Goal: Transaction & Acquisition: Book appointment/travel/reservation

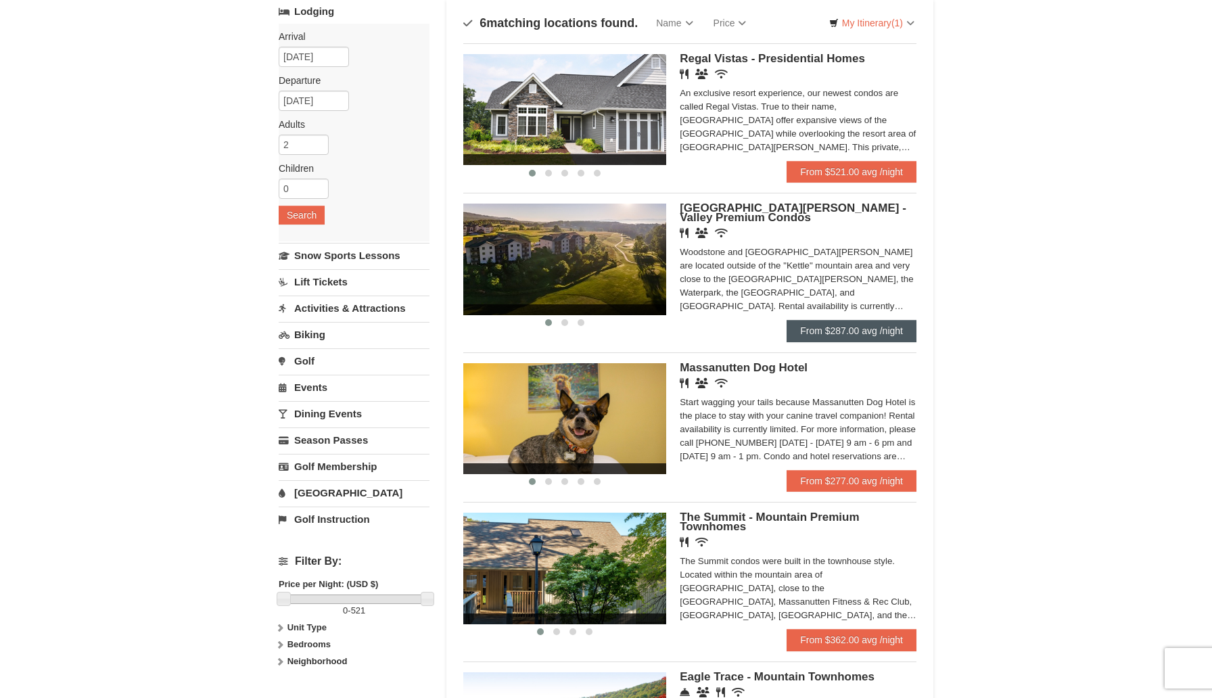
scroll to position [90, 0]
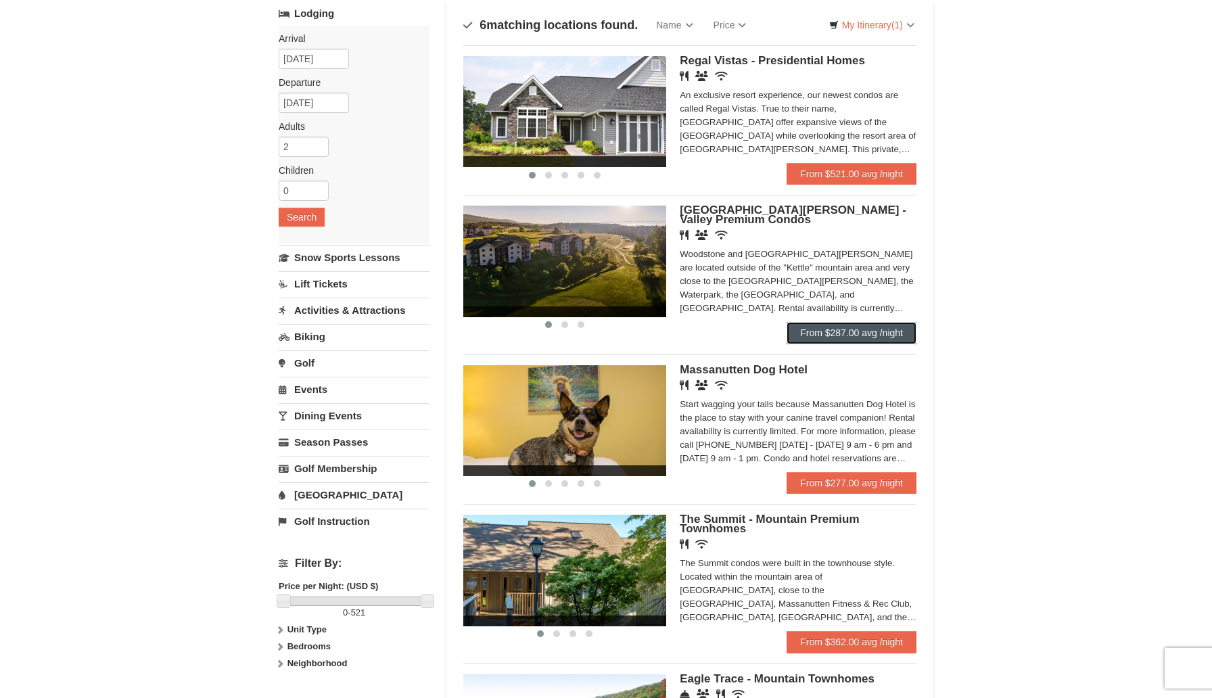
click at [877, 335] on link "From $287.00 avg /night" at bounding box center [851, 333] width 130 height 22
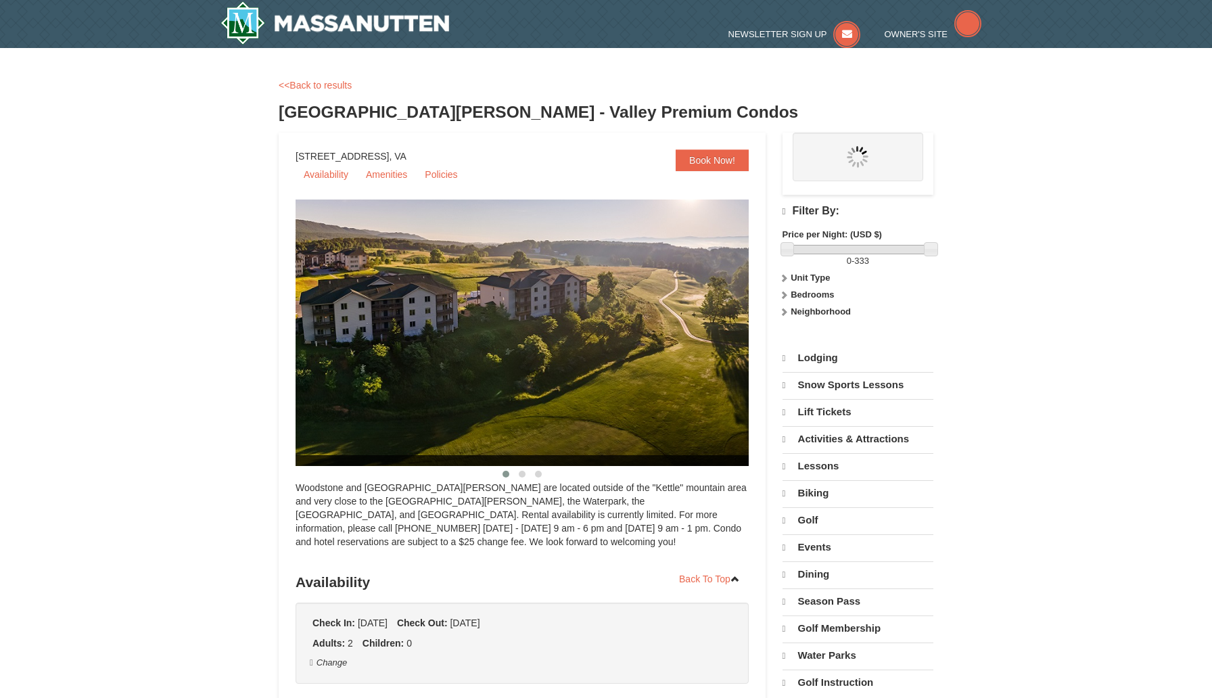
select select "10"
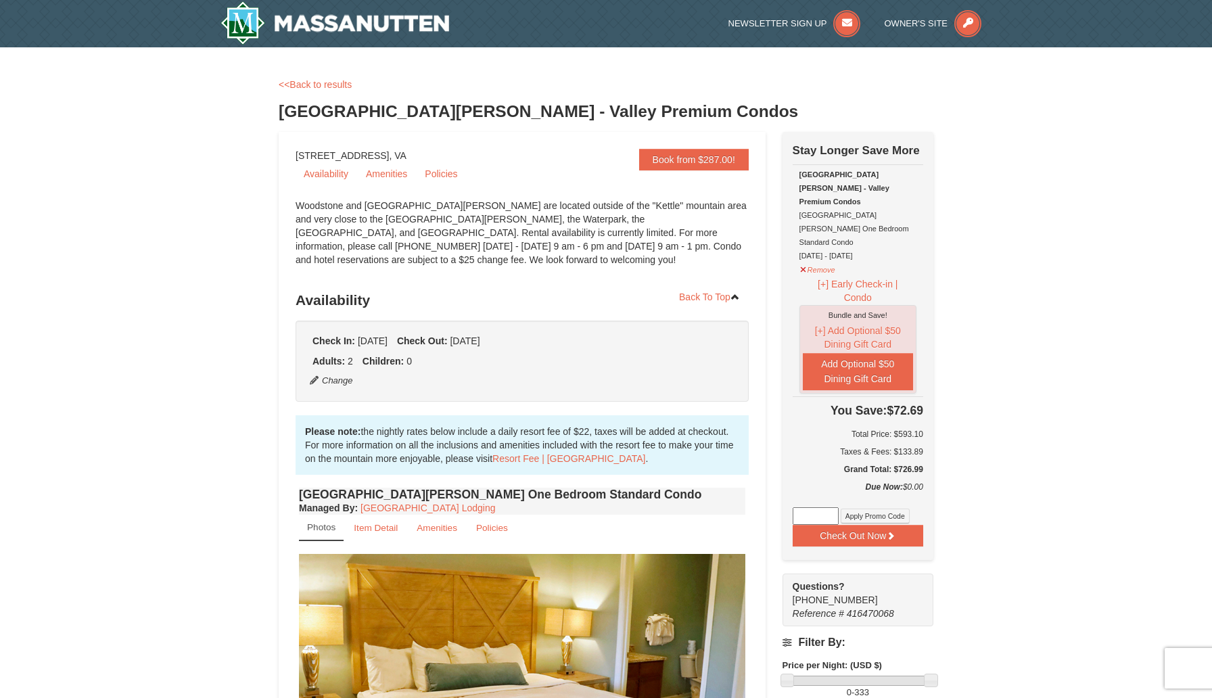
click at [822, 507] on input at bounding box center [815, 516] width 46 height 18
type input "MASSSpartan25"
click at [855, 508] on button "Apply Promo Code" at bounding box center [874, 515] width 69 height 15
click at [315, 89] on link "<<Back to results" at bounding box center [315, 84] width 73 height 11
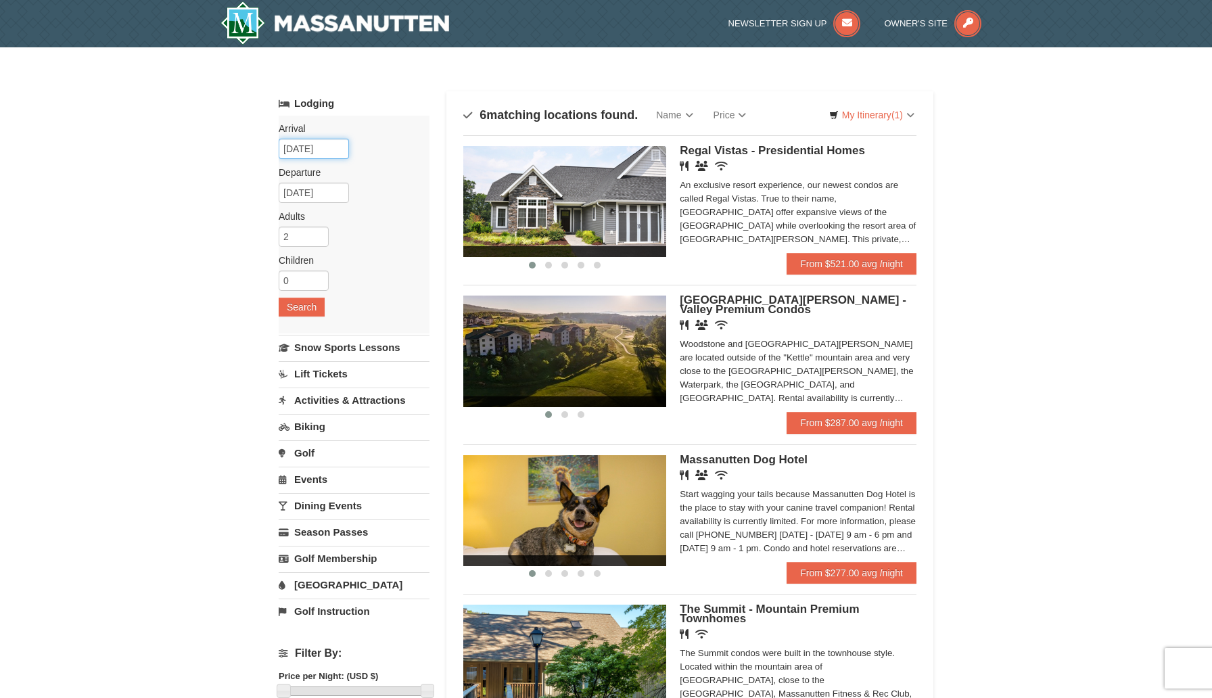
click at [292, 149] on input "10/24/2025" at bounding box center [314, 149] width 70 height 20
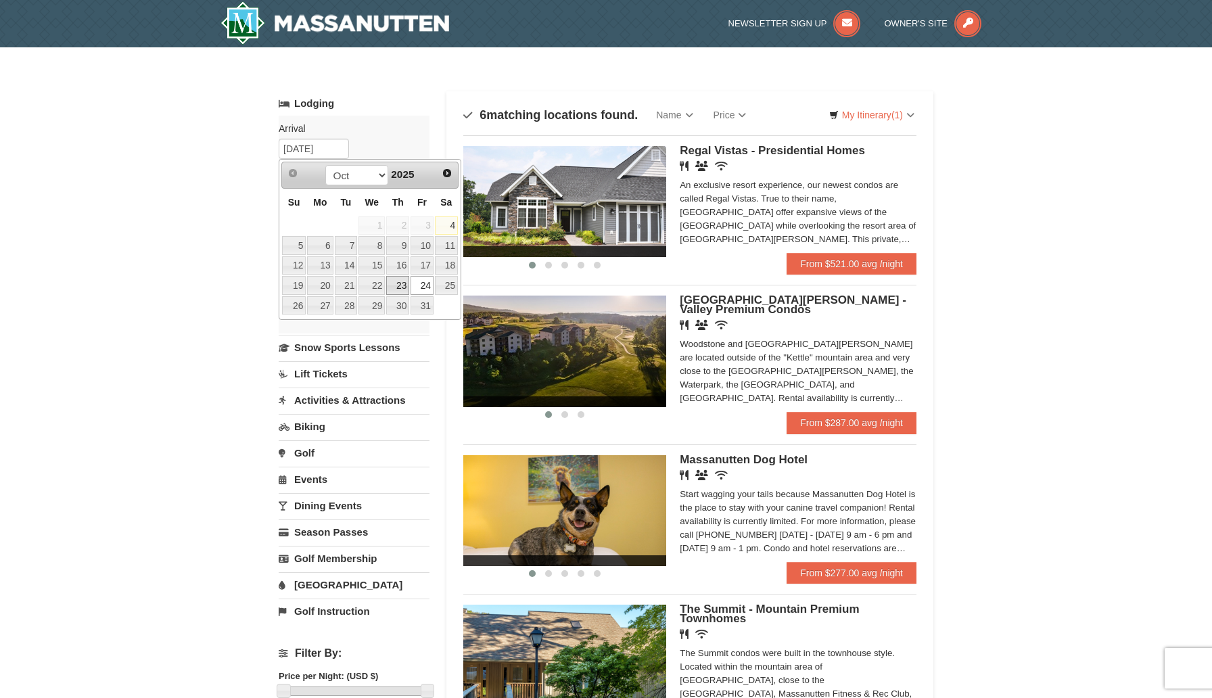
click at [398, 283] on link "23" at bounding box center [397, 285] width 23 height 19
type input "10/23/2025"
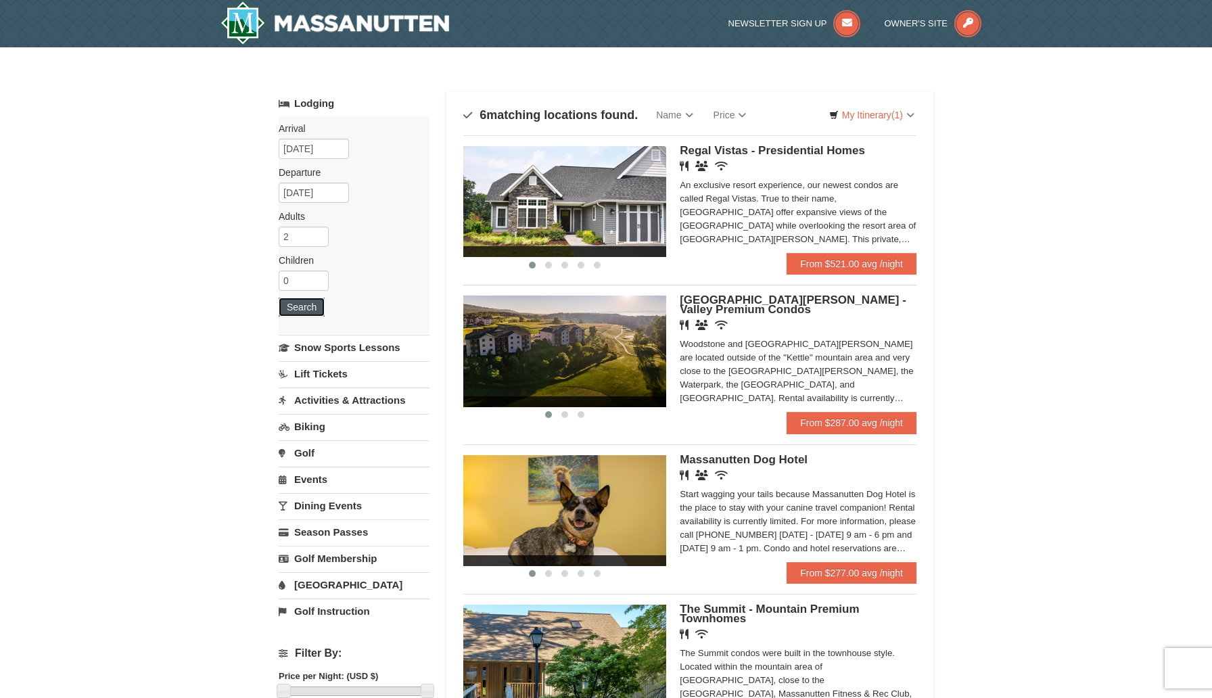
click at [290, 304] on button "Search" at bounding box center [302, 307] width 46 height 19
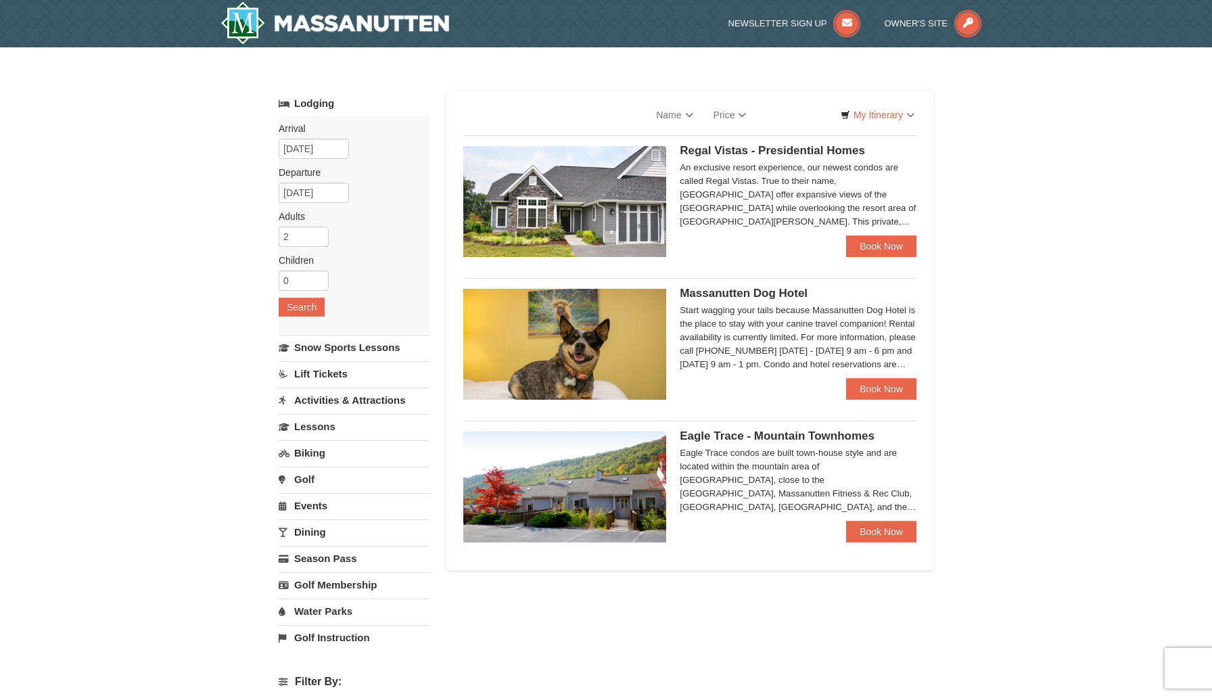
select select "10"
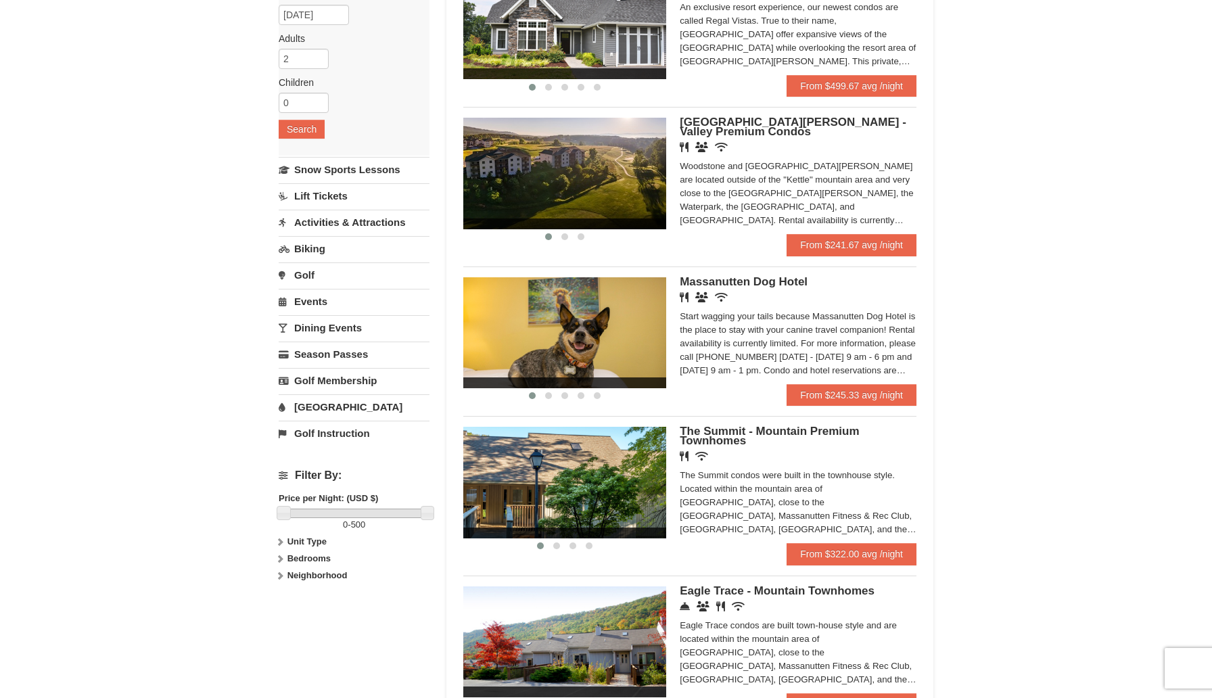
scroll to position [179, 0]
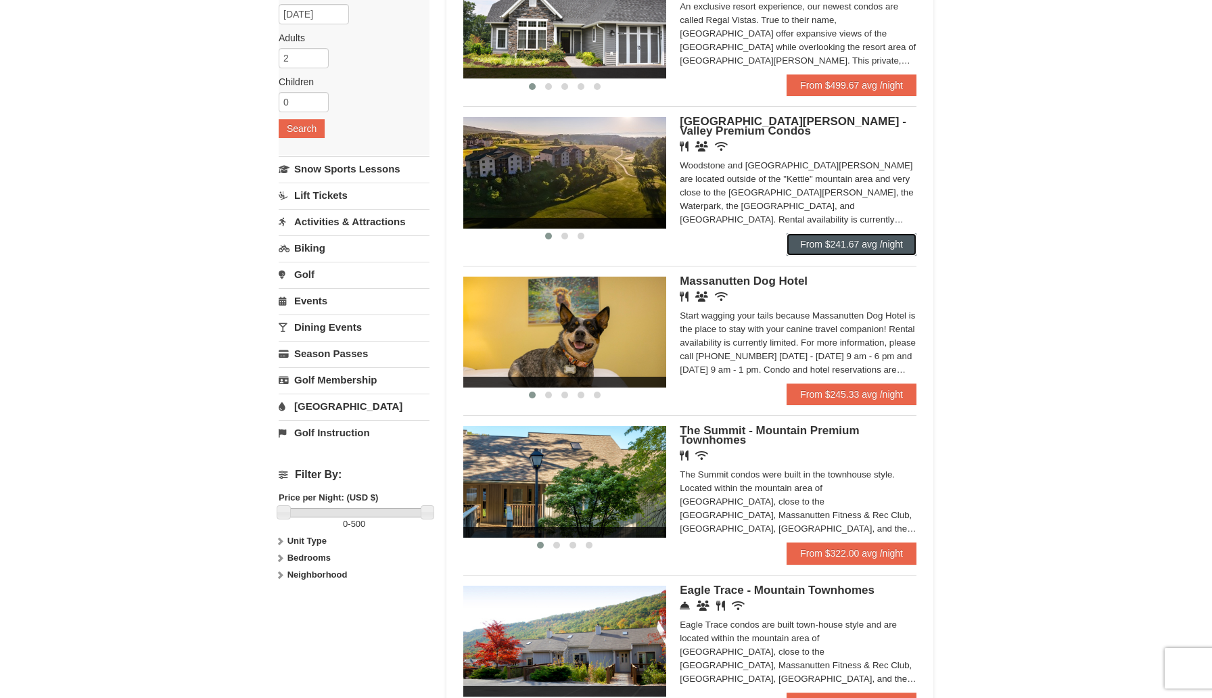
click at [845, 247] on link "From $241.67 avg /night" at bounding box center [851, 244] width 130 height 22
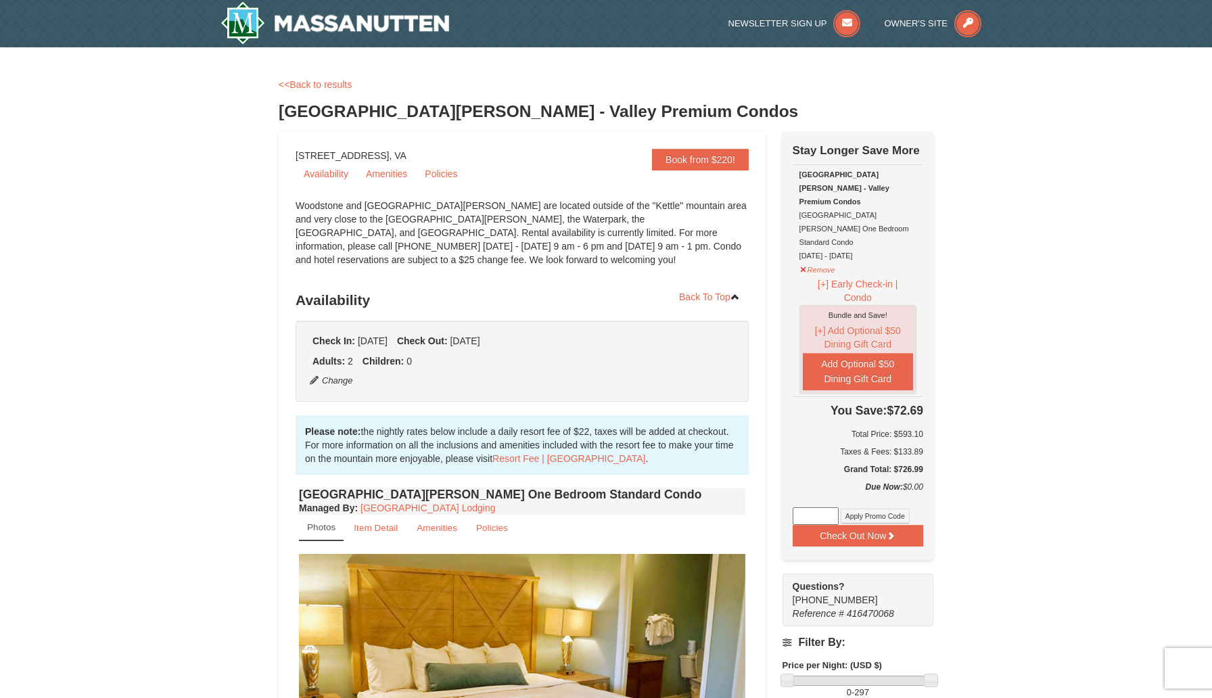
click at [818, 507] on input at bounding box center [815, 516] width 46 height 18
type input "MASSSpartan25"
click at [859, 508] on button "Apply Promo Code" at bounding box center [874, 515] width 69 height 15
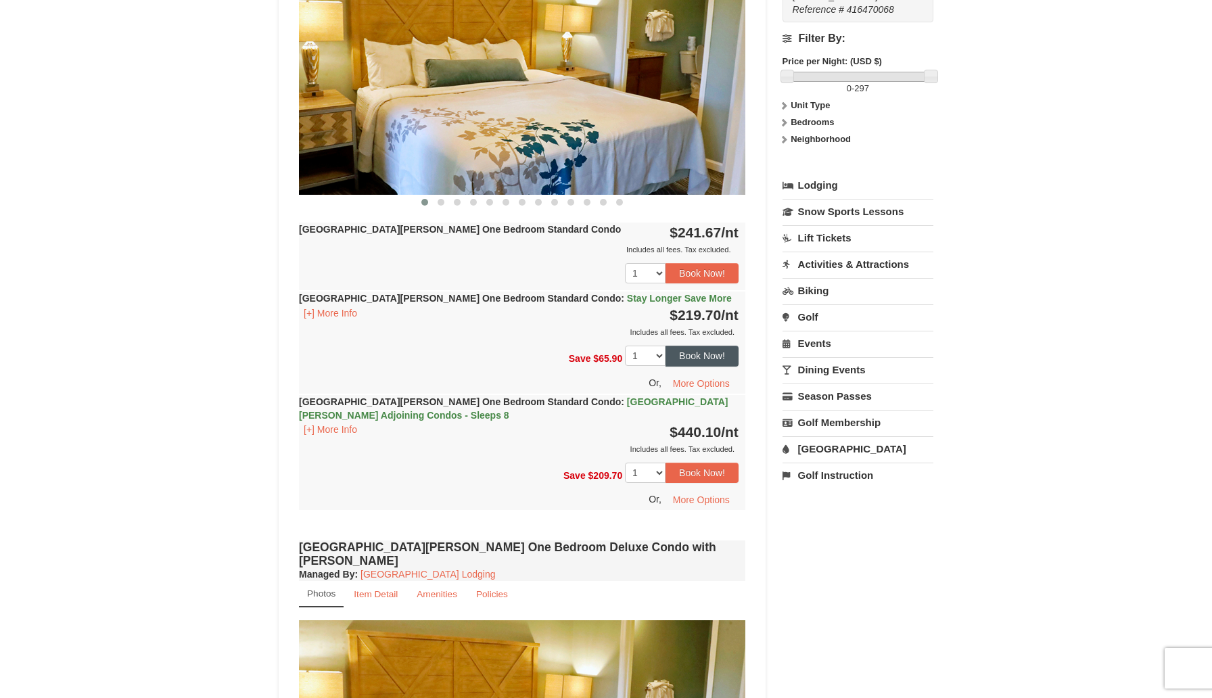
scroll to position [603, 0]
click at [694, 353] on button "Book Now!" at bounding box center [701, 356] width 73 height 20
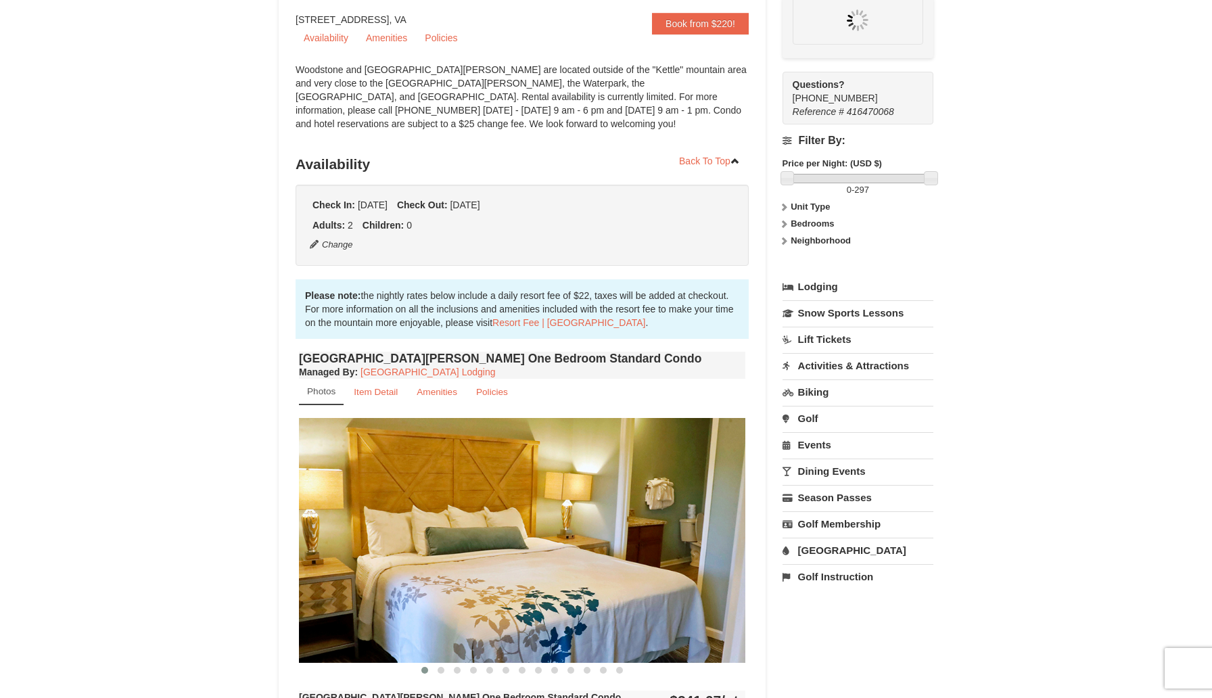
scroll to position [132, 0]
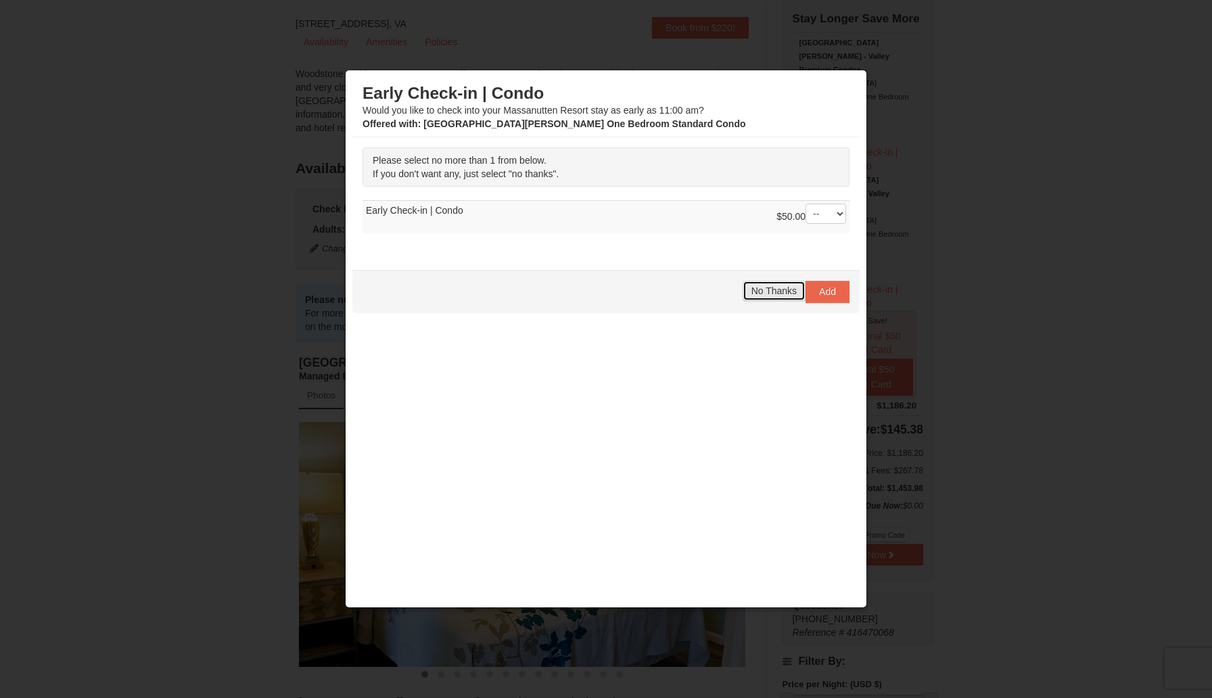
click at [767, 291] on span "No Thanks" at bounding box center [773, 290] width 45 height 11
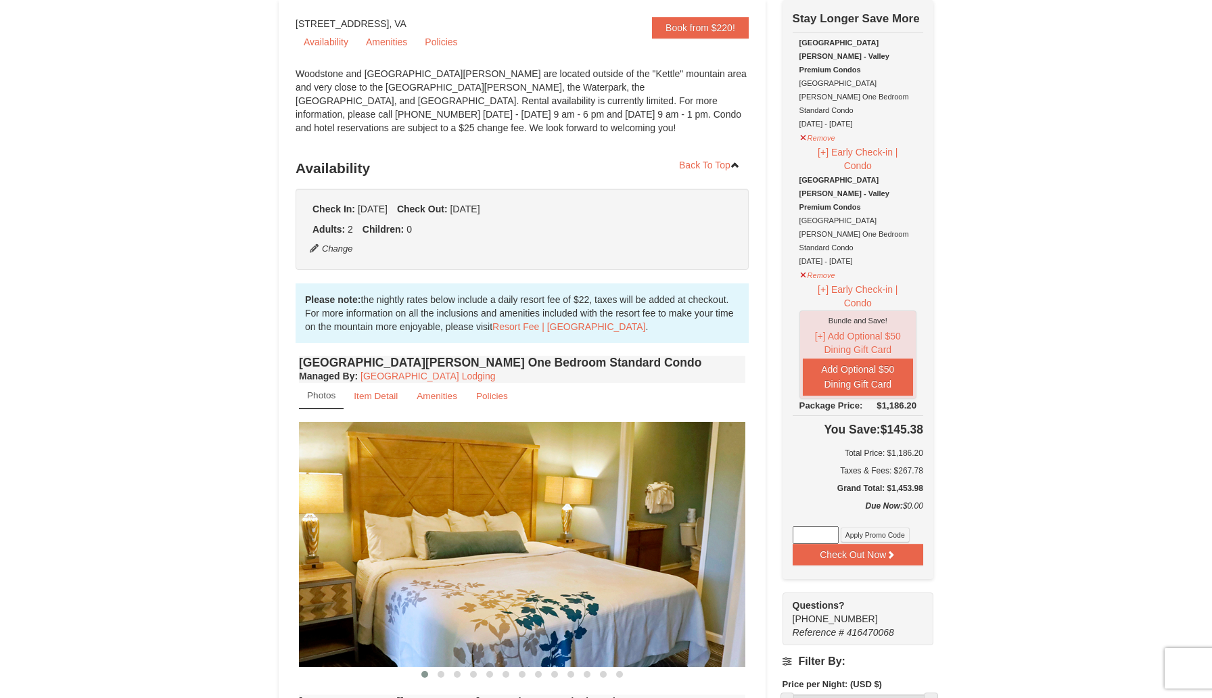
scroll to position [114, 0]
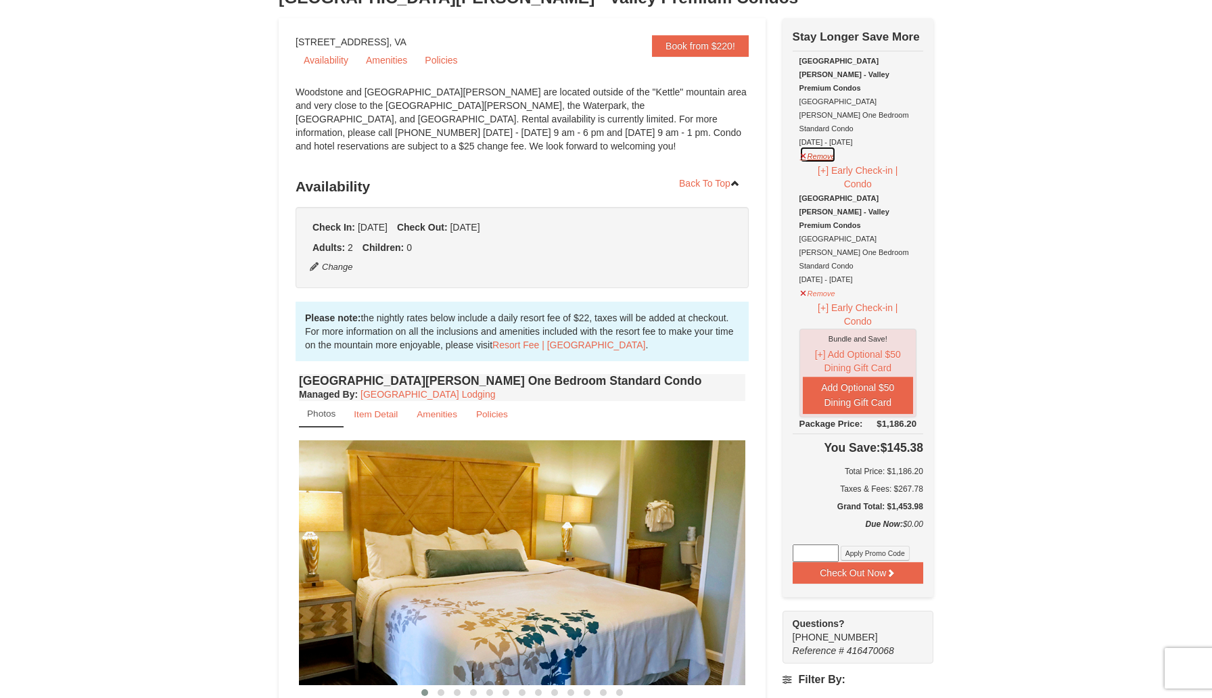
click at [823, 146] on button "Remove" at bounding box center [817, 154] width 37 height 17
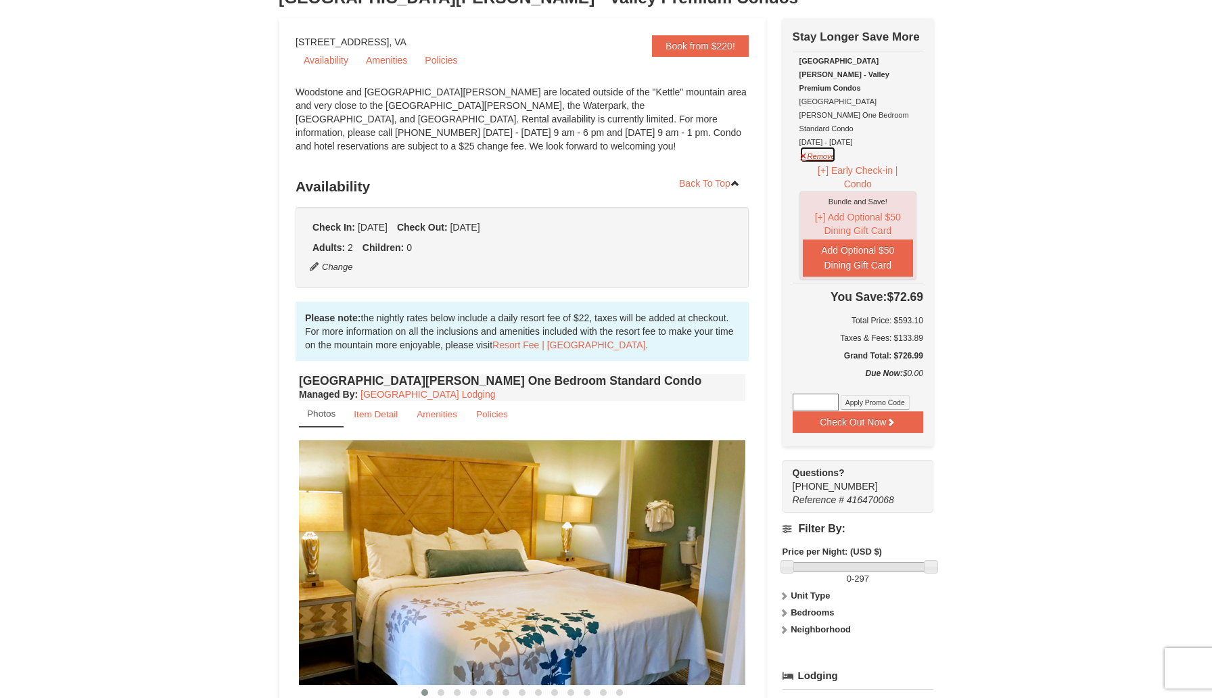
click at [823, 146] on button "Remove" at bounding box center [817, 154] width 37 height 17
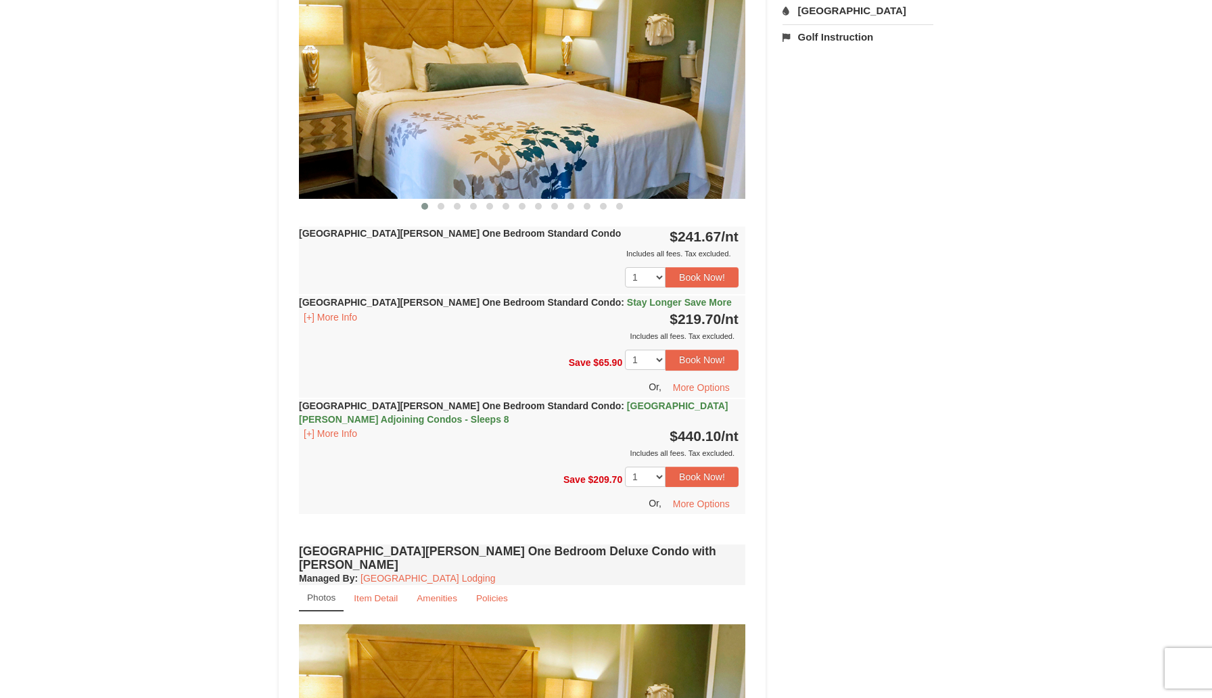
scroll to position [600, 0]
click at [700, 362] on button "Book Now!" at bounding box center [701, 359] width 73 height 20
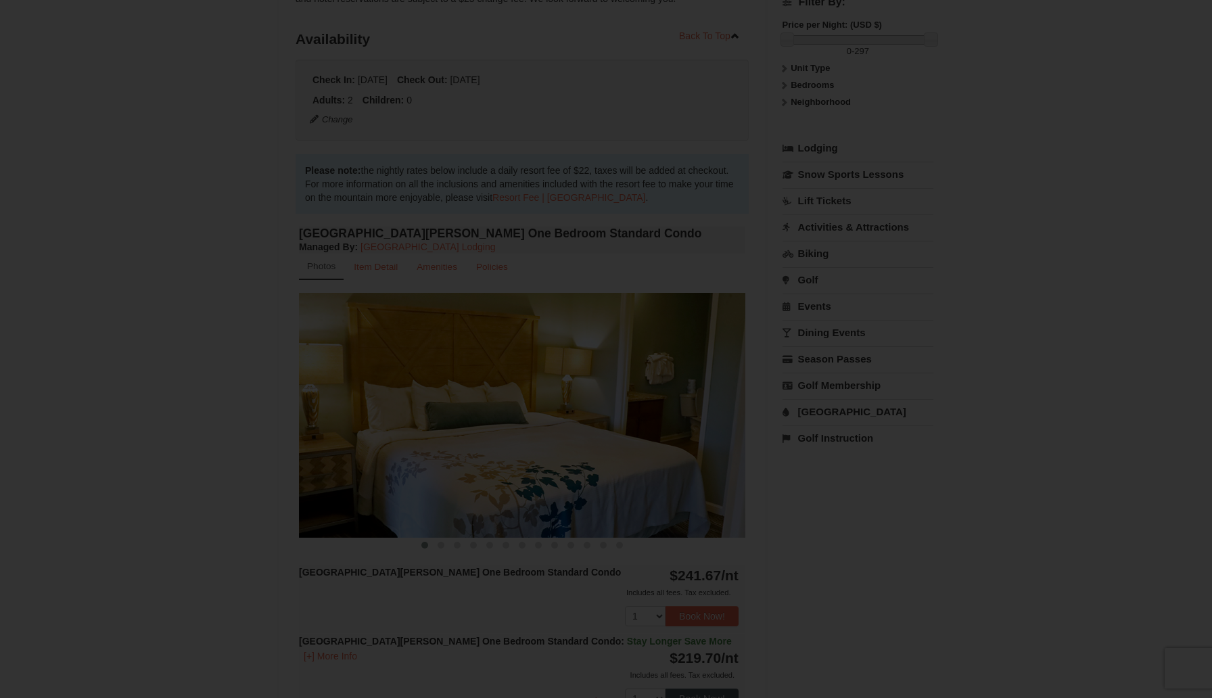
scroll to position [132, 0]
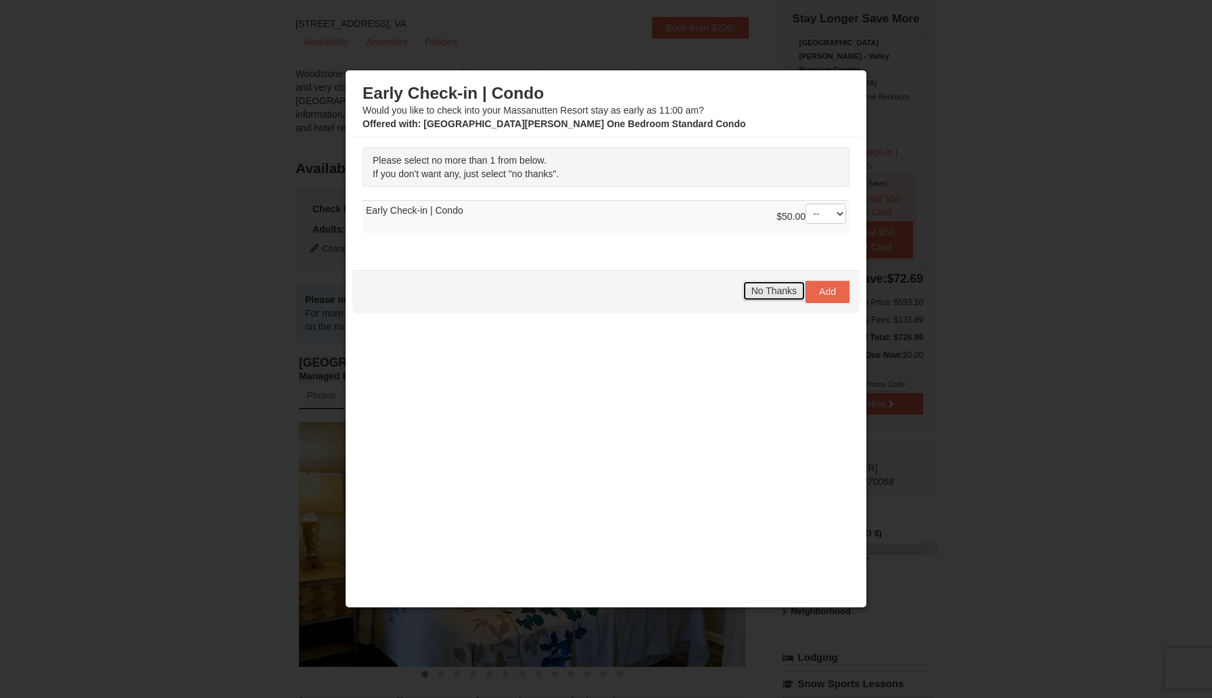
click at [759, 287] on span "No Thanks" at bounding box center [773, 290] width 45 height 11
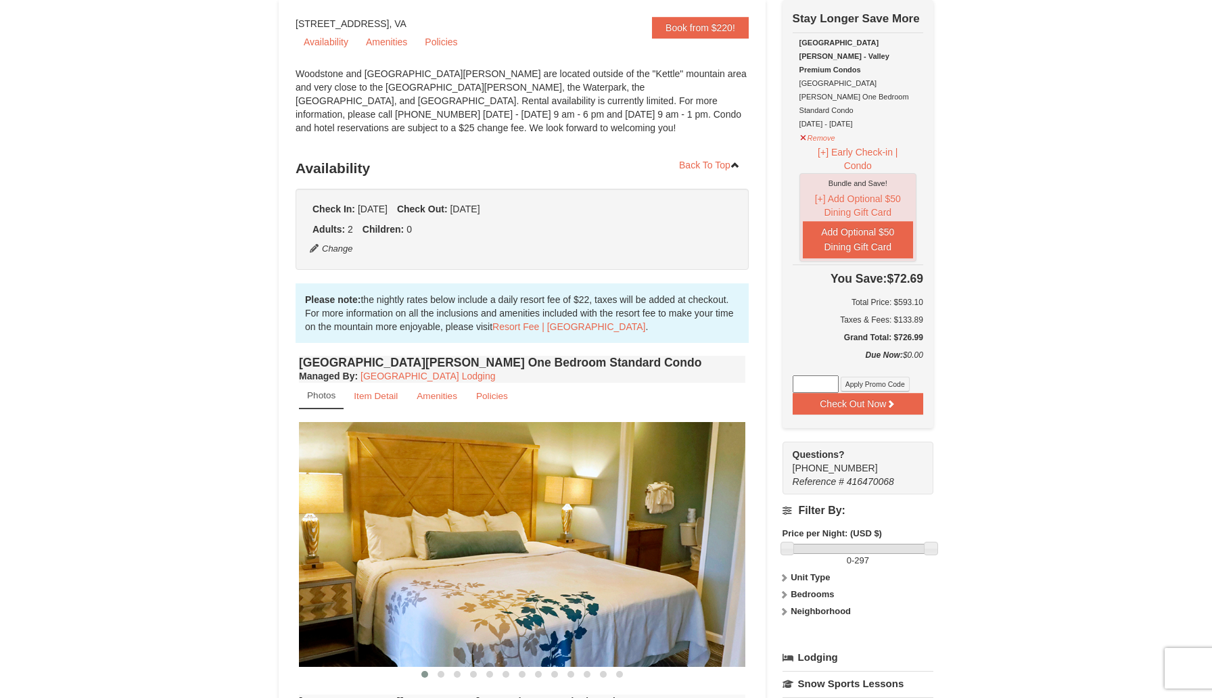
click at [813, 375] on input at bounding box center [815, 384] width 46 height 18
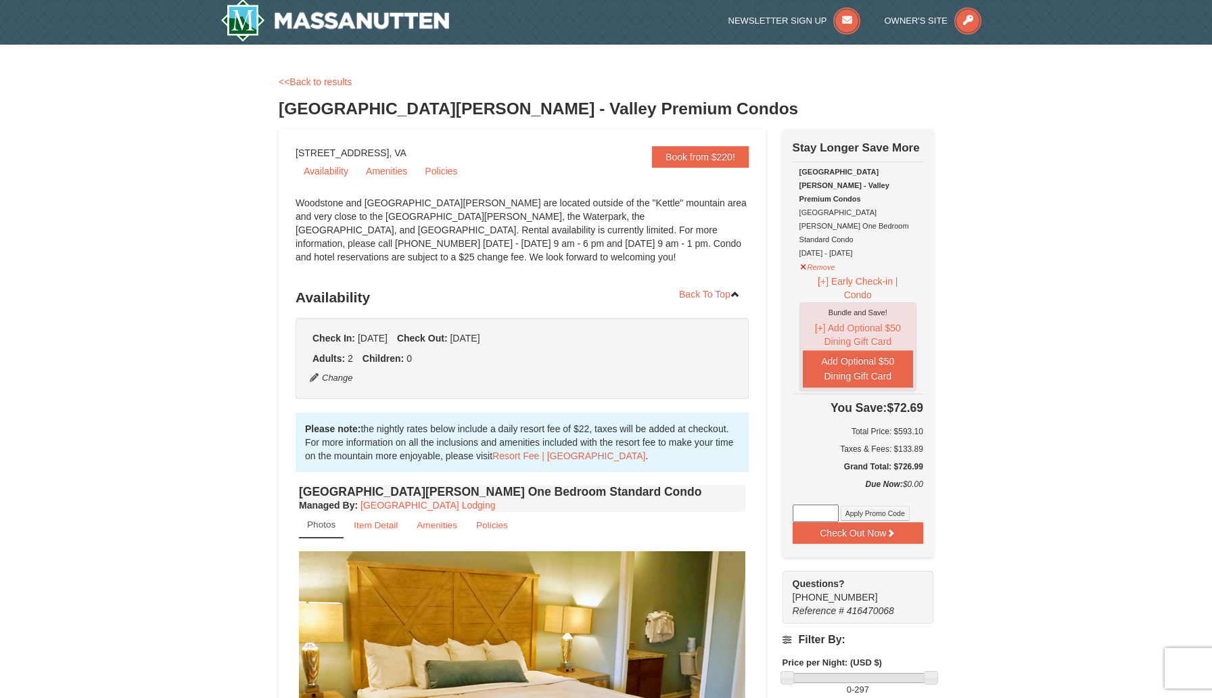
scroll to position [0, 0]
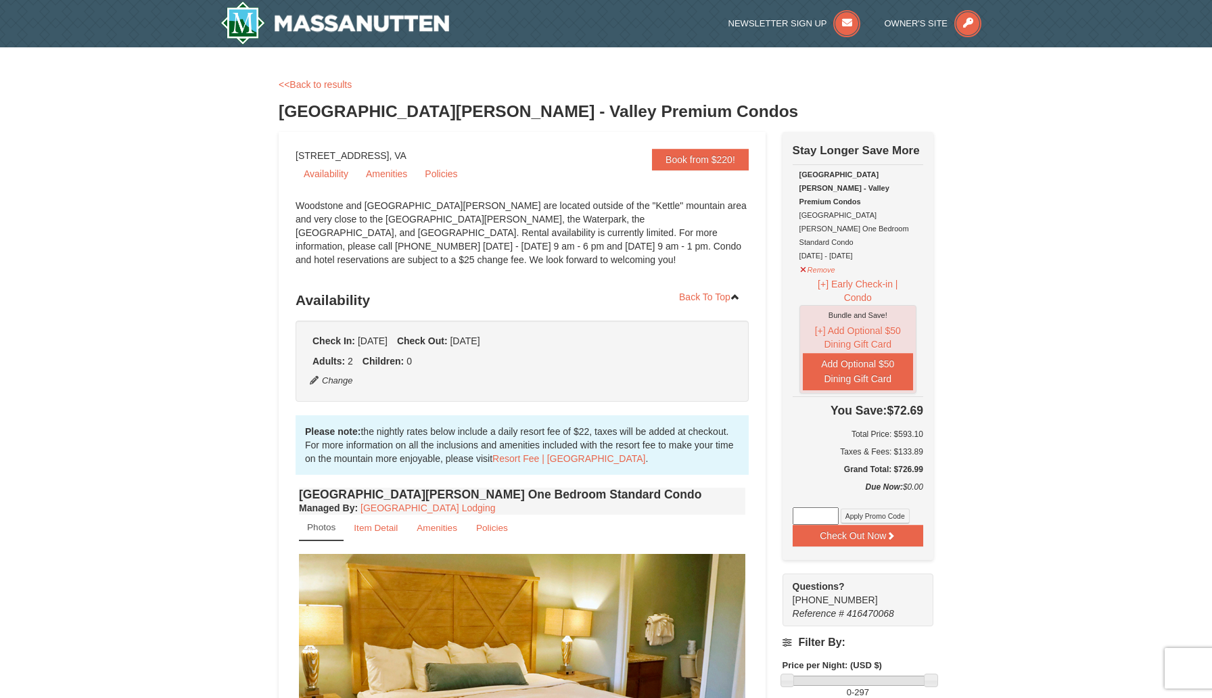
paste input "MASSSpartan25"
type input "MASSSpartan25"
click at [877, 508] on button "Apply Promo Code" at bounding box center [874, 515] width 69 height 15
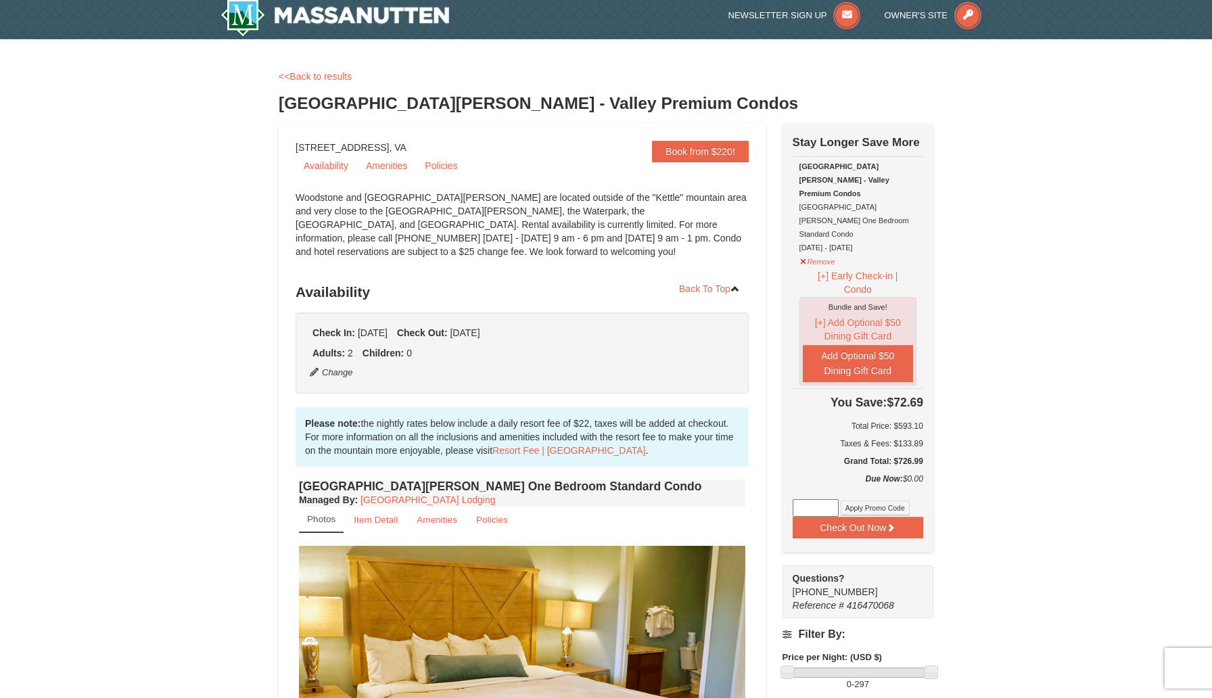
scroll to position [11, 0]
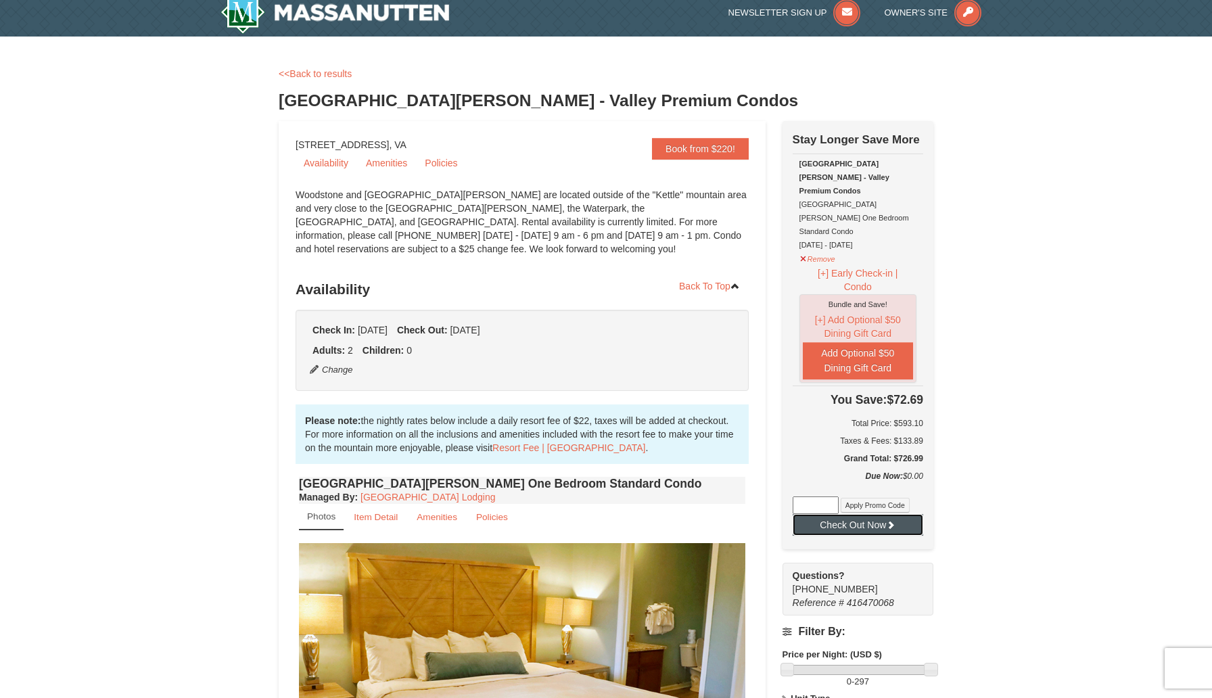
click at [893, 520] on icon at bounding box center [890, 524] width 9 height 9
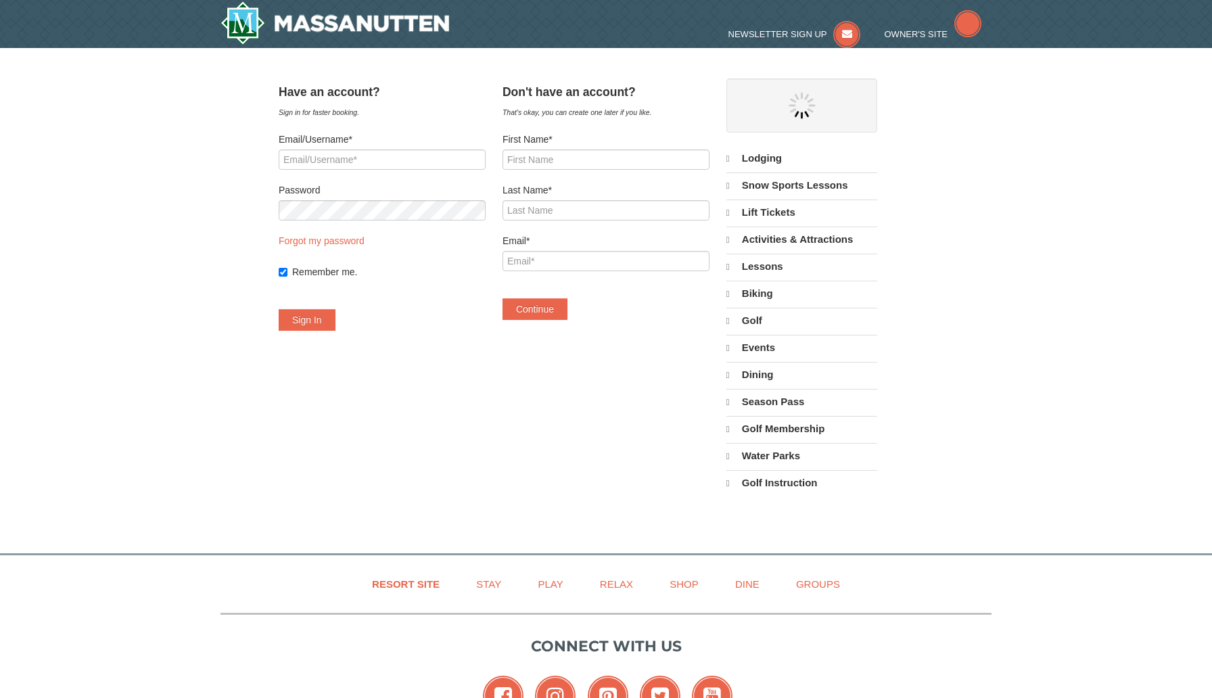
select select "10"
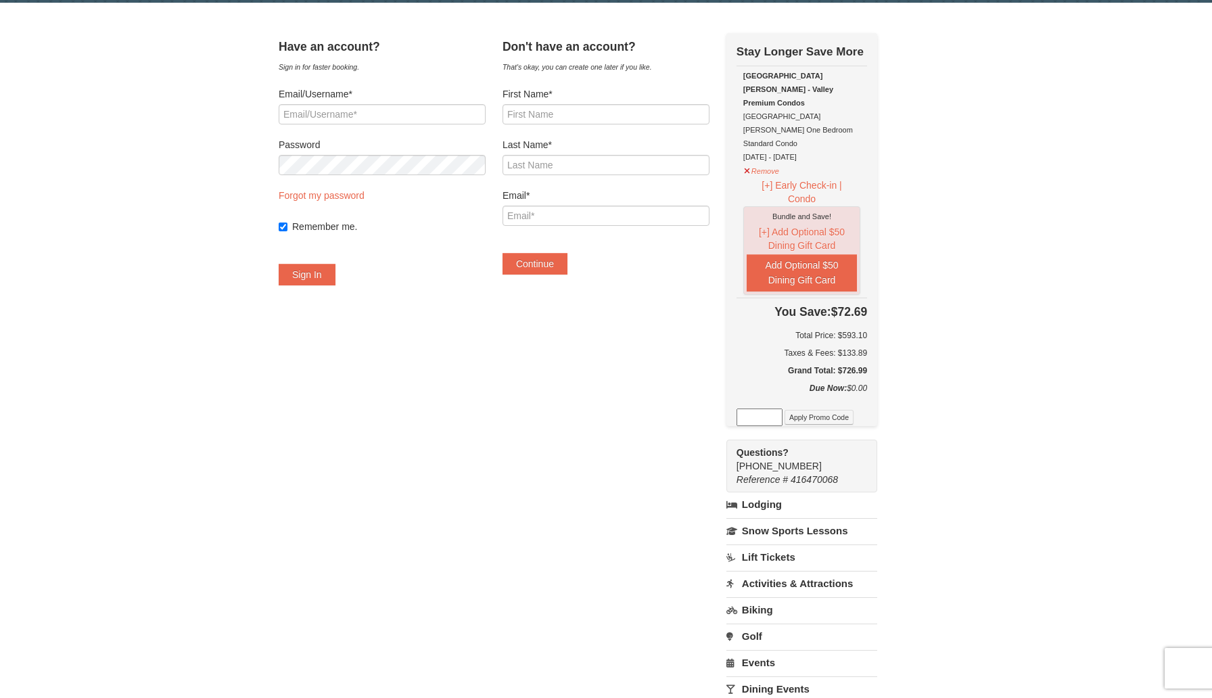
scroll to position [55, 0]
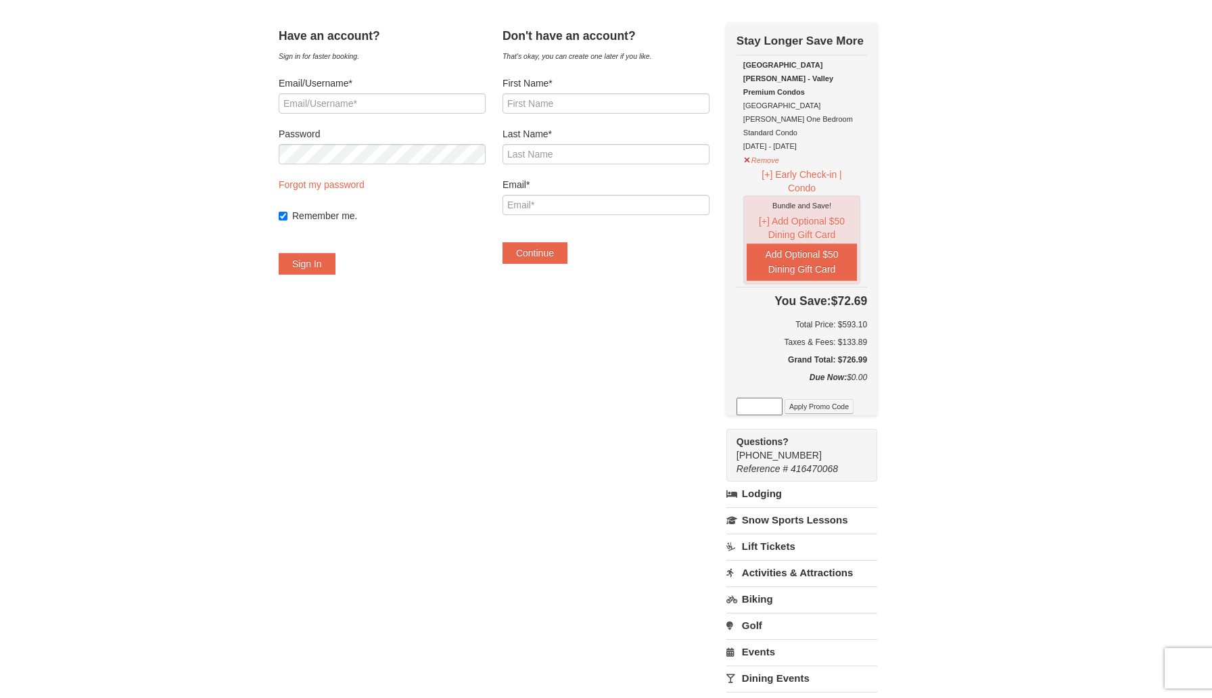
click at [776, 398] on input at bounding box center [759, 407] width 46 height 18
type input "MASSSpartan25"
click at [818, 399] on button "Apply Promo Code" at bounding box center [818, 406] width 69 height 15
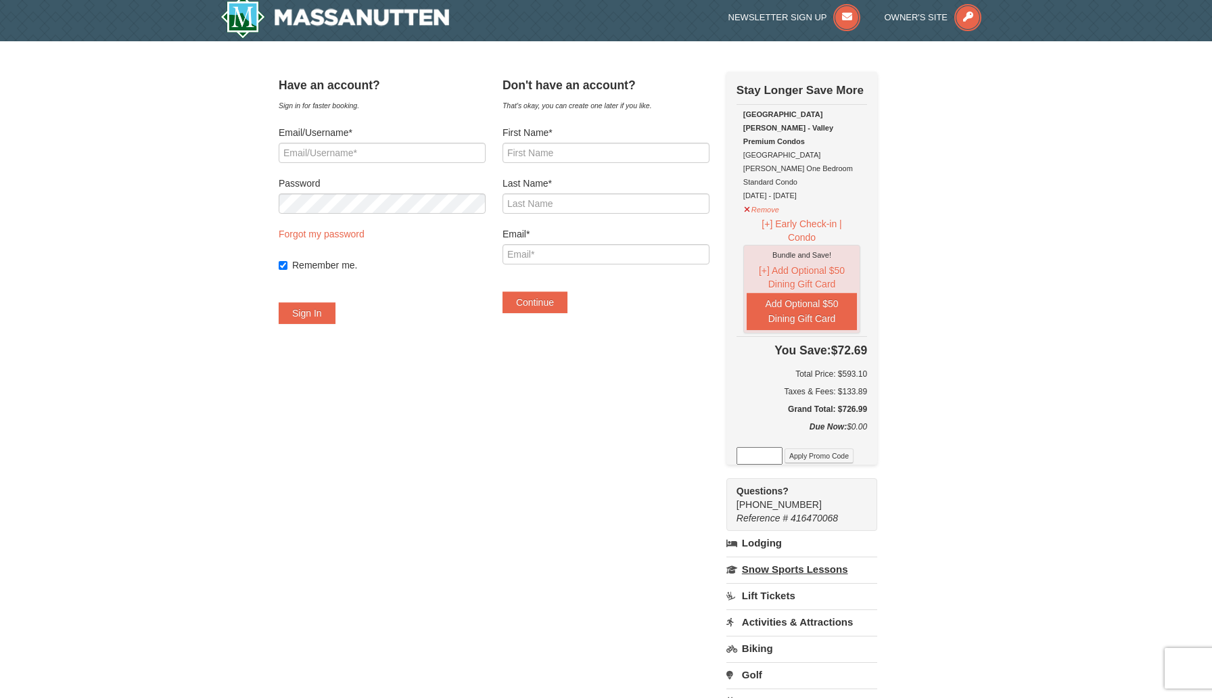
scroll to position [0, 0]
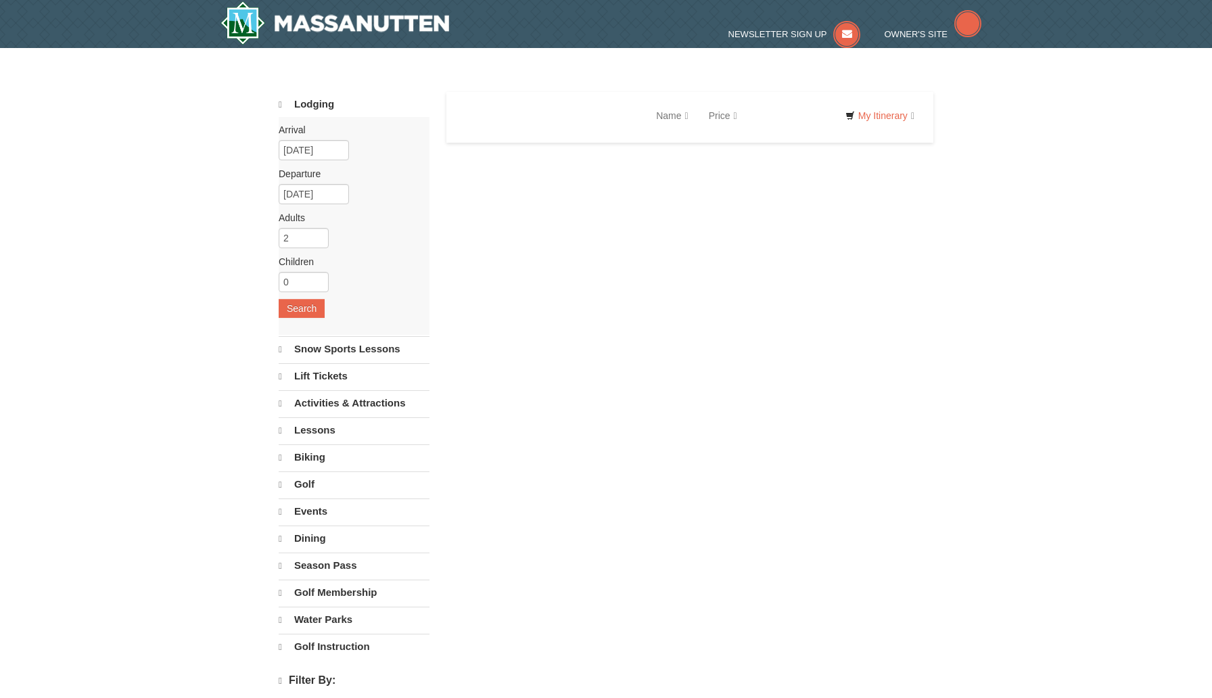
select select "10"
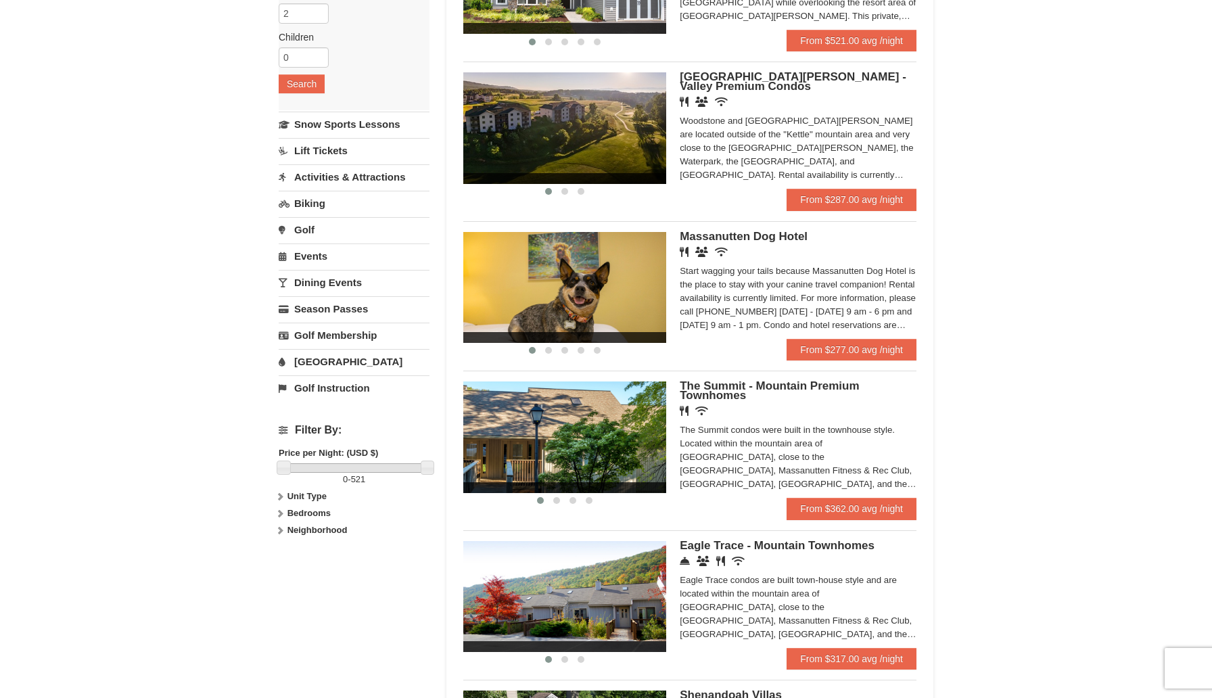
scroll to position [184, 0]
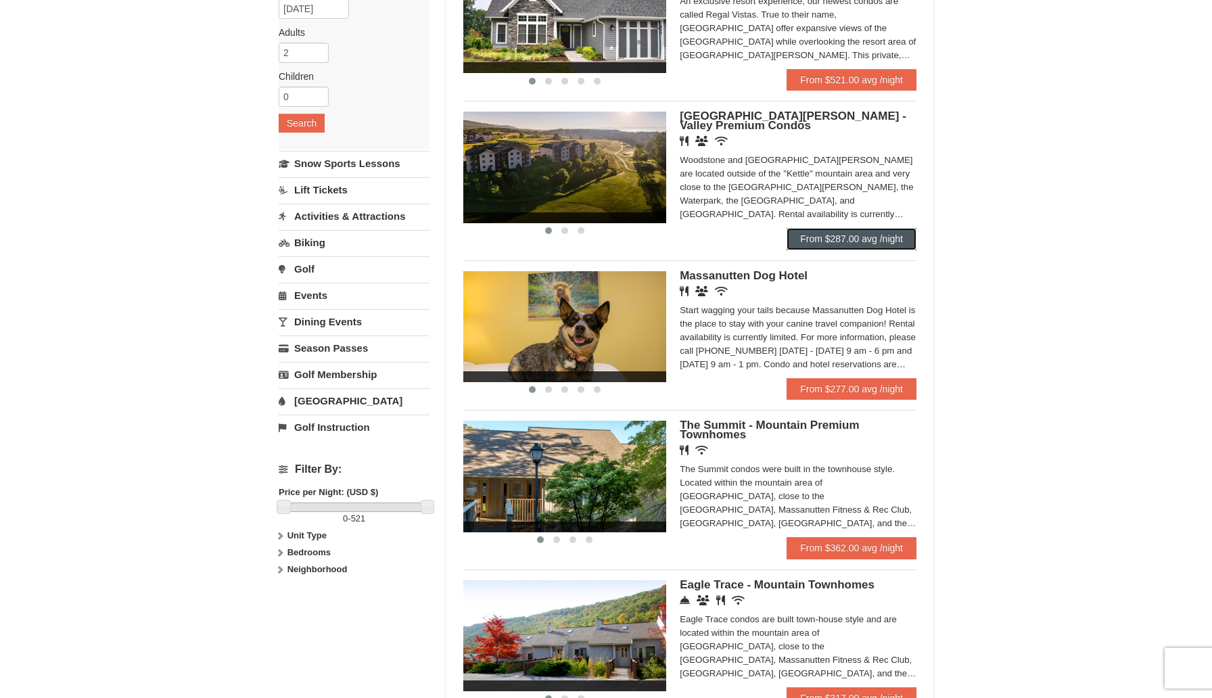
click at [825, 237] on link "From $287.00 avg /night" at bounding box center [851, 239] width 130 height 22
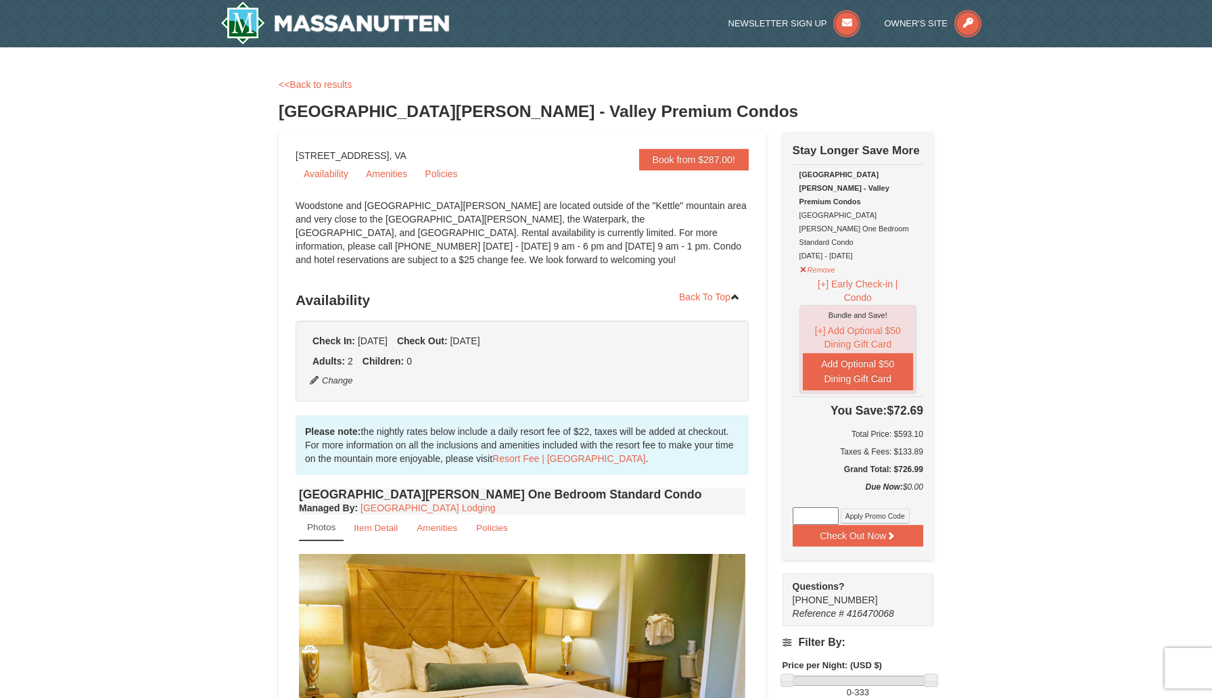
click at [469, 219] on div "Woodstone and [GEOGRAPHIC_DATA][PERSON_NAME] are located outside of the "Kettle…" at bounding box center [521, 239] width 453 height 81
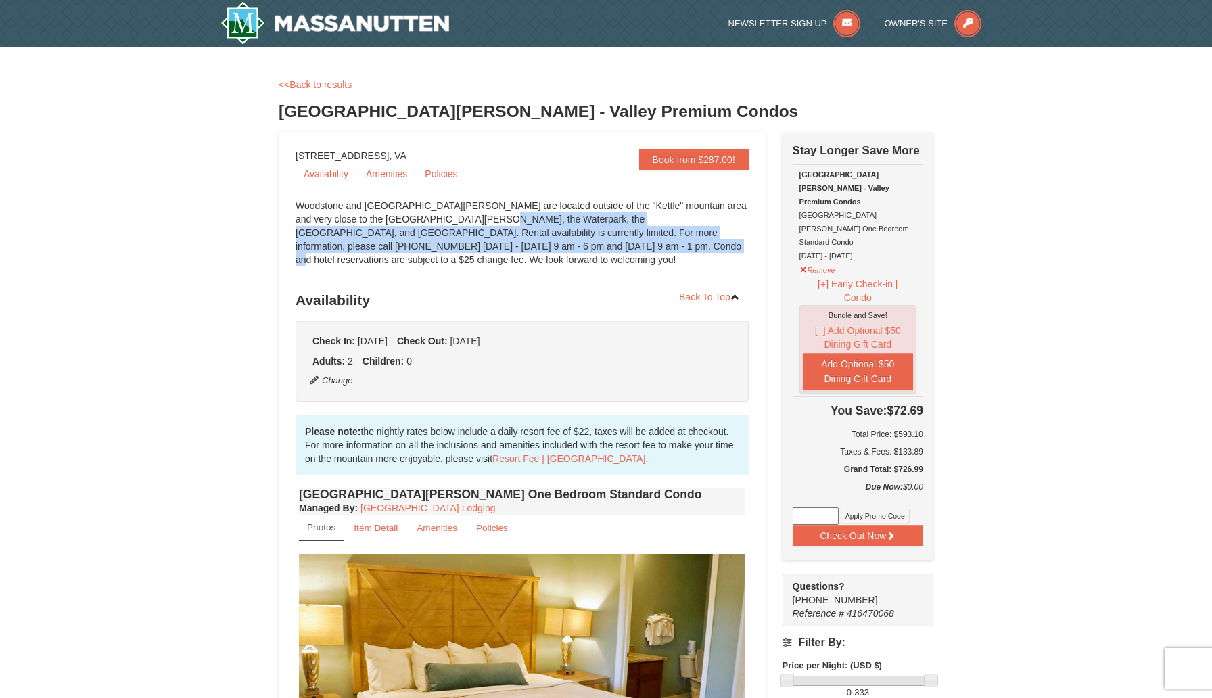
drag, startPoint x: 414, startPoint y: 214, endPoint x: 458, endPoint y: 252, distance: 58.0
click at [458, 252] on div "Woodstone and [GEOGRAPHIC_DATA][PERSON_NAME] are located outside of the "Kettle…" at bounding box center [521, 239] width 453 height 81
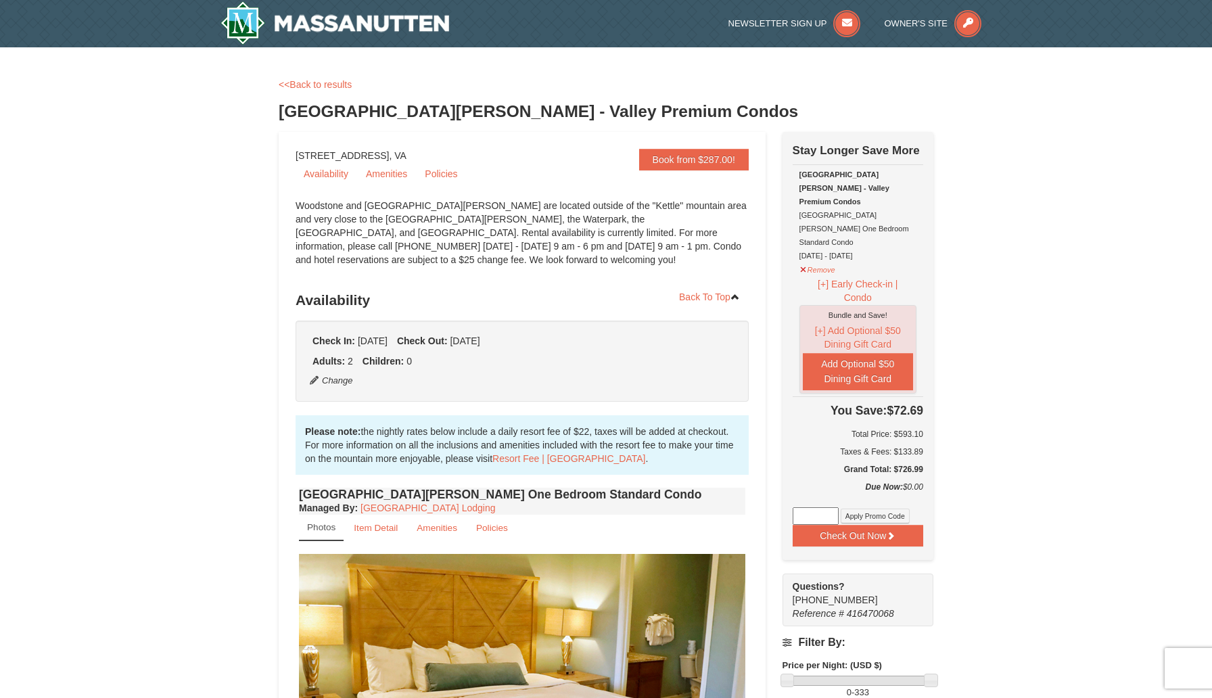
click at [492, 243] on div "Woodstone and [GEOGRAPHIC_DATA][PERSON_NAME] are located outside of the "Kettle…" at bounding box center [521, 239] width 453 height 81
